Goal: Information Seeking & Learning: Learn about a topic

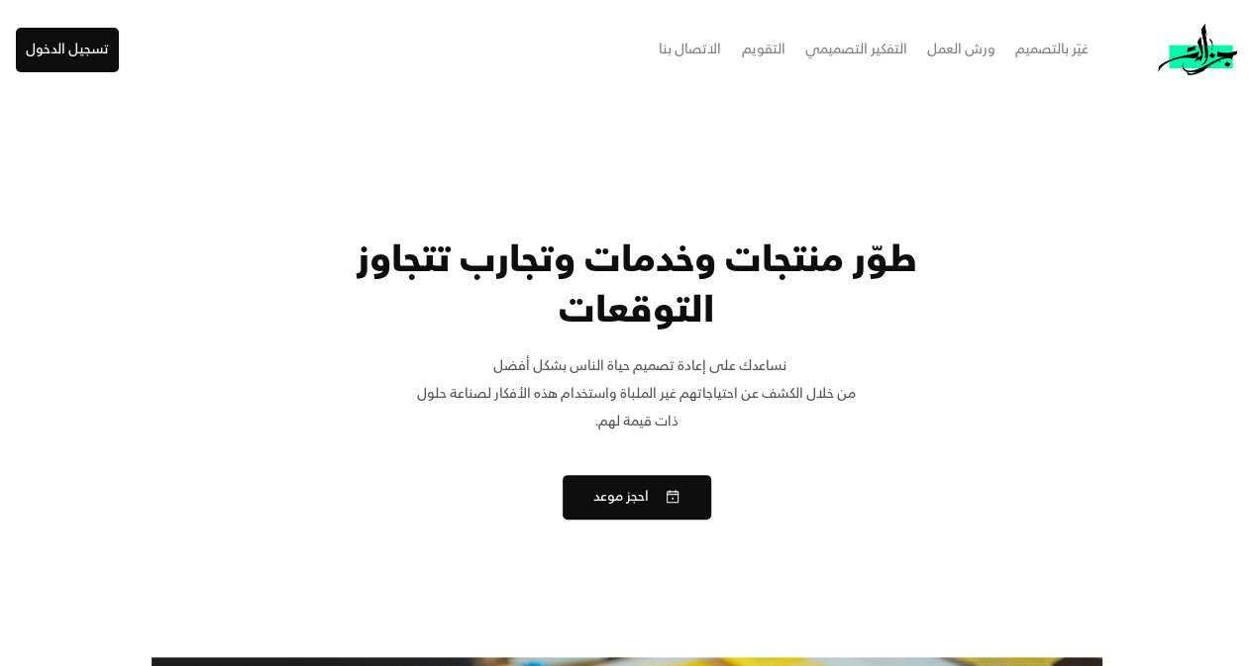
click at [953, 49] on div "ورش العمل" at bounding box center [961, 50] width 68 height 28
click at [832, 52] on div "التفكير التصميمي" at bounding box center [856, 50] width 102 height 28
click at [763, 45] on div "التقويم" at bounding box center [764, 50] width 44 height 28
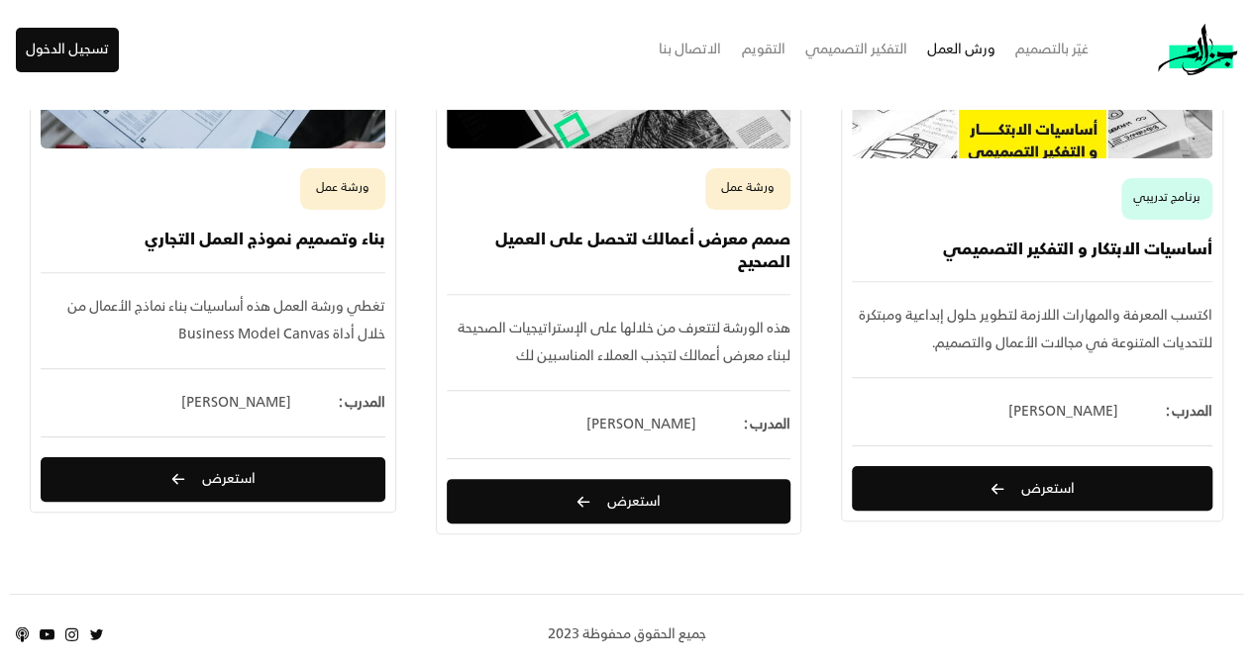
scroll to position [594, 0]
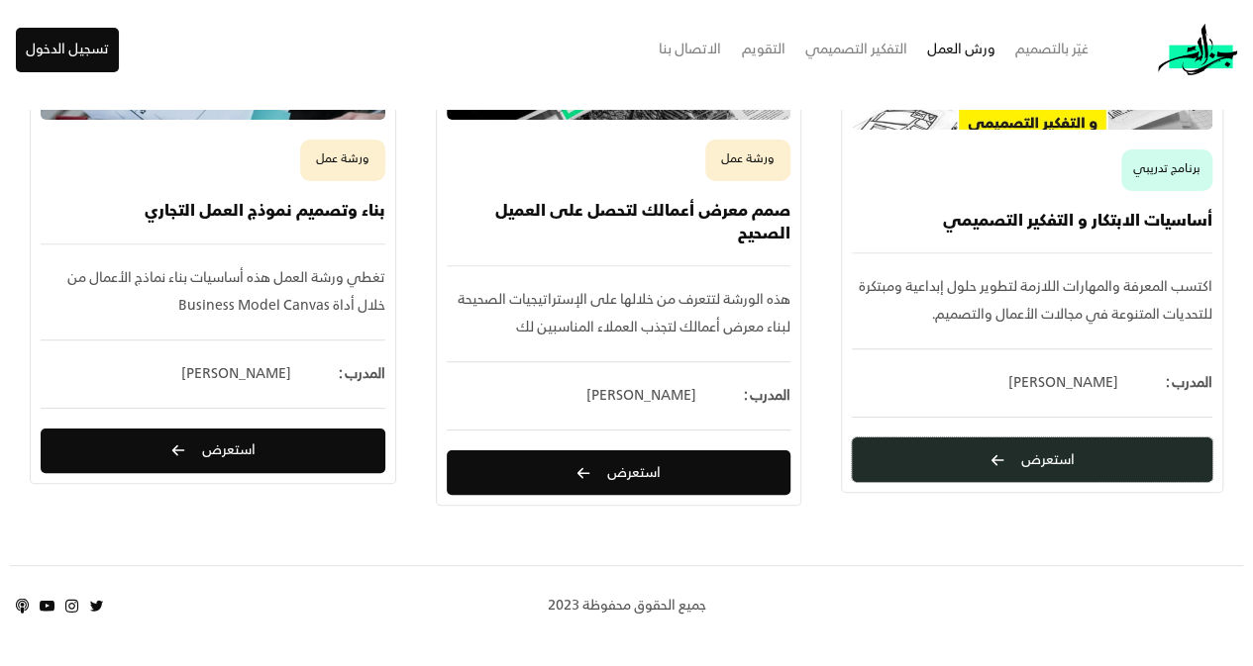
click at [988, 466] on button "استعرض" at bounding box center [1032, 460] width 360 height 45
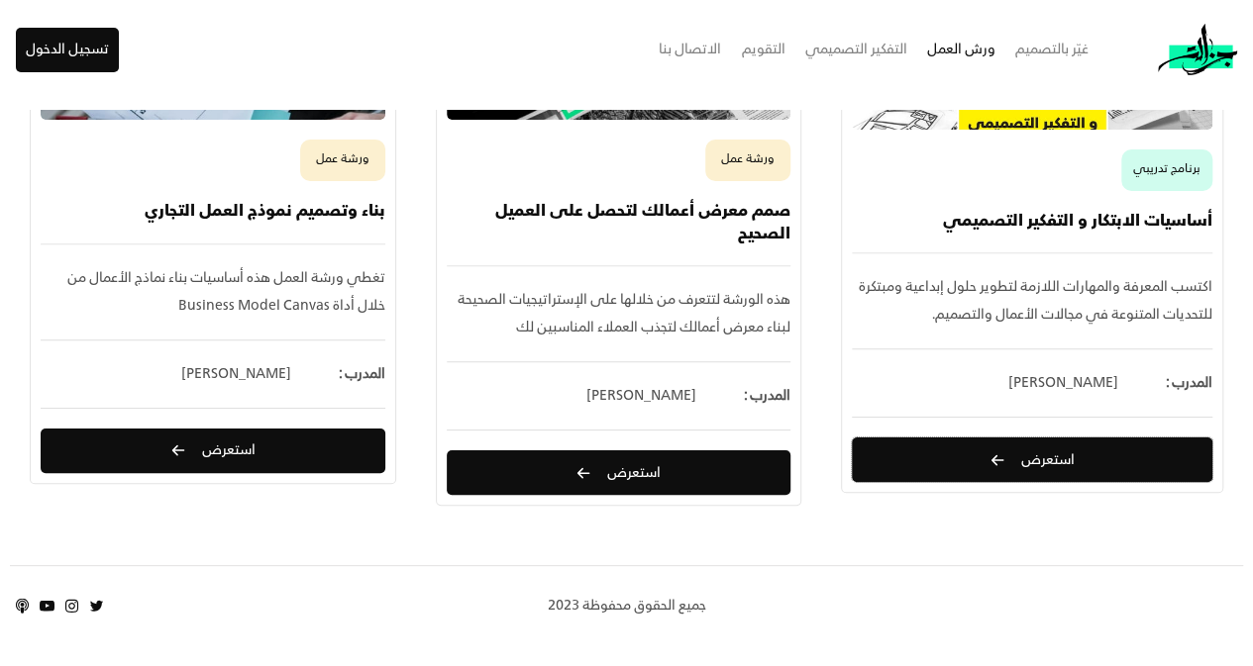
scroll to position [0, 0]
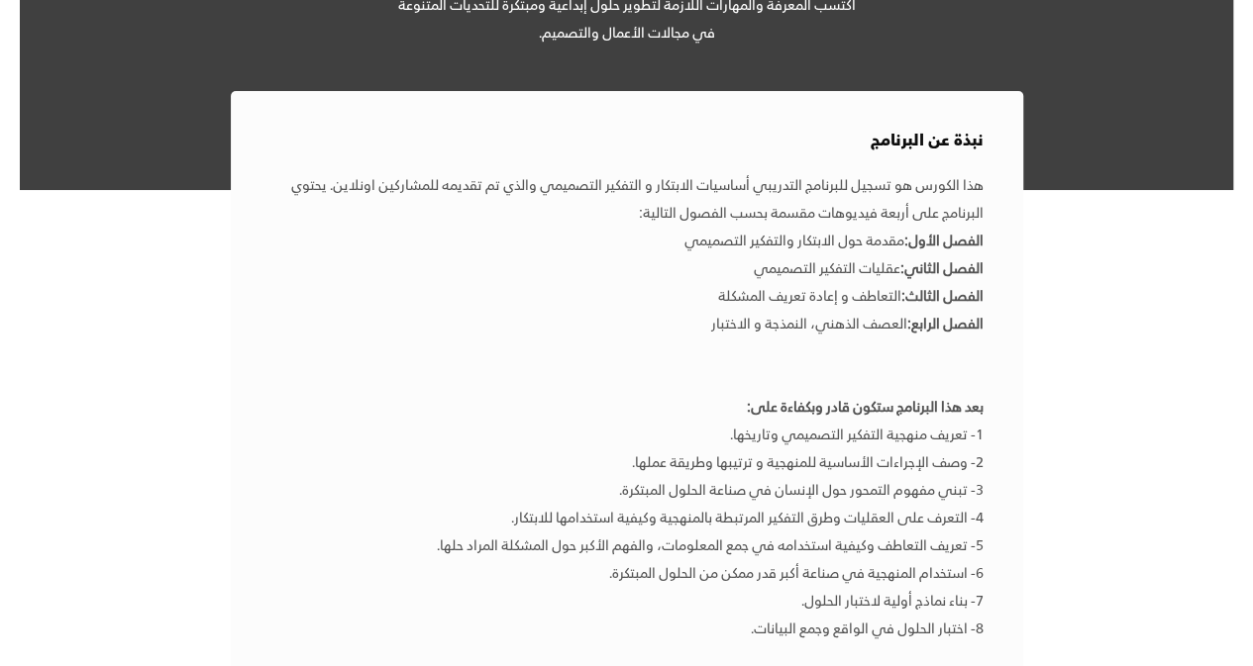
scroll to position [122, 0]
